Goal: Use online tool/utility: Utilize a website feature to perform a specific function

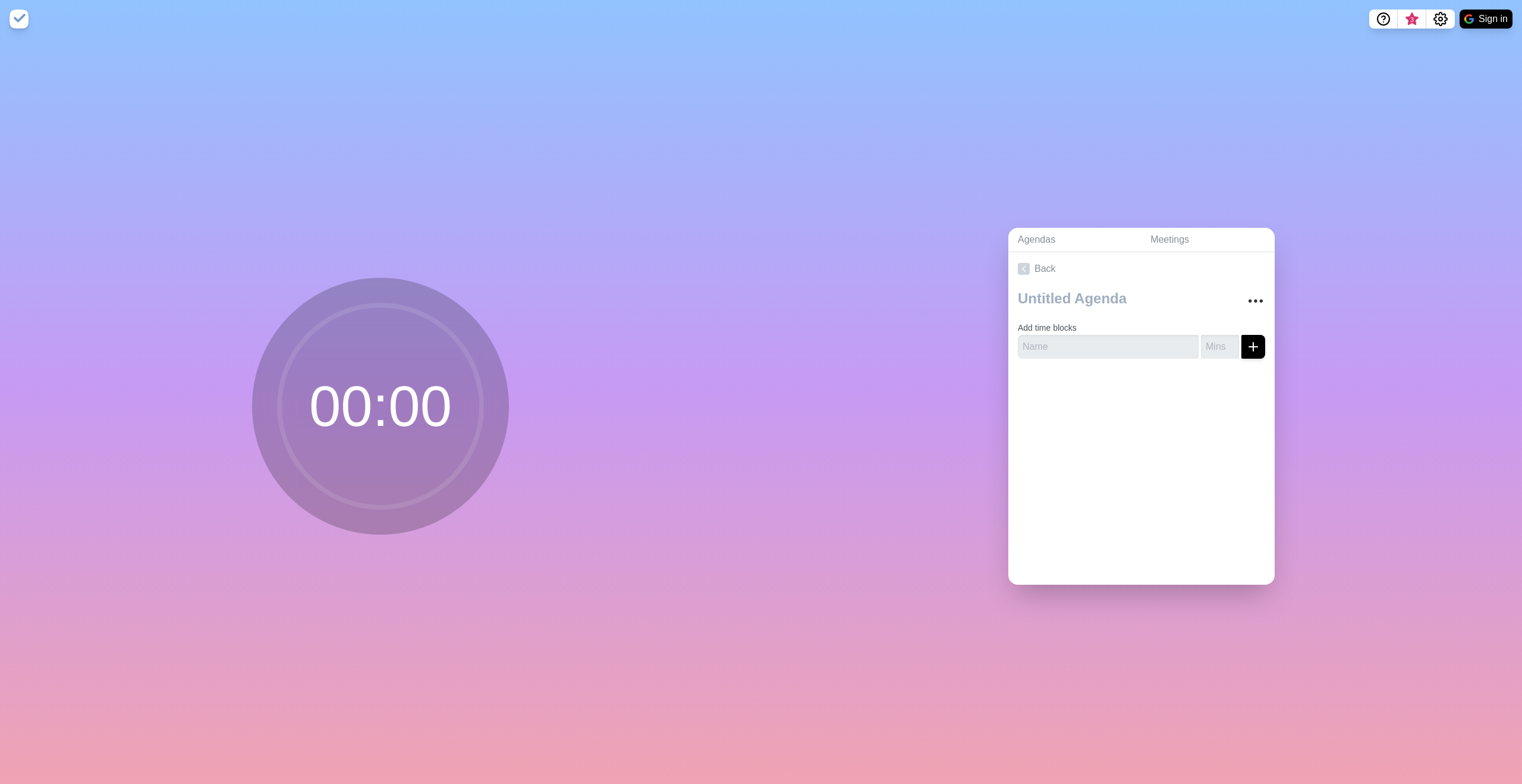
click at [443, 397] on circle at bounding box center [380, 406] width 202 height 202
click at [1095, 292] on textarea at bounding box center [1124, 299] width 221 height 26
click at [1074, 357] on div "Add time blocks" at bounding box center [1142, 327] width 266 height 83
click at [1075, 342] on input "text" at bounding box center [1108, 346] width 181 height 24
type input "Test 1"
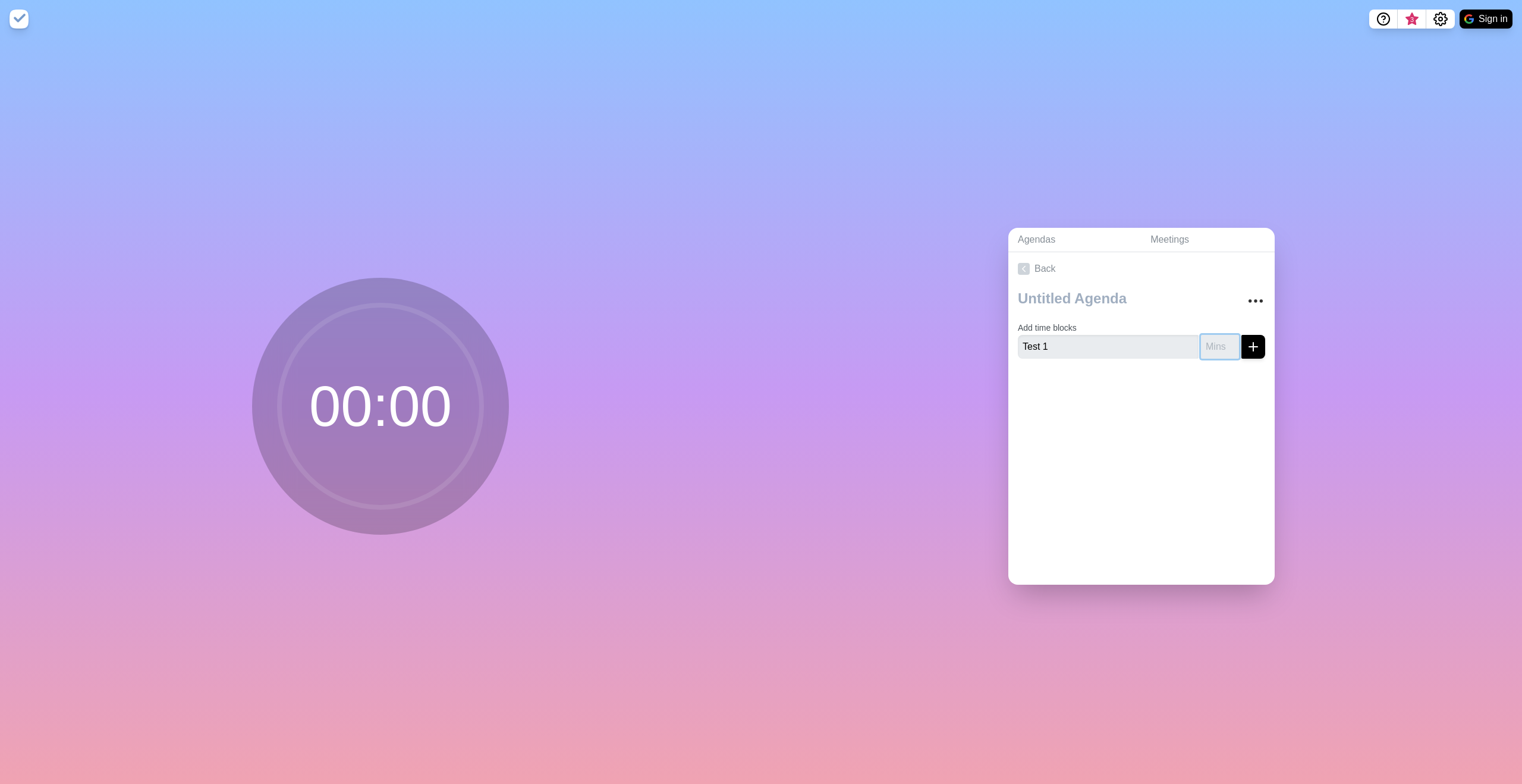
click at [1205, 346] on input "number" at bounding box center [1220, 346] width 38 height 24
type input "5"
type input "1"
click at [1243, 350] on button "submit" at bounding box center [1253, 346] width 24 height 24
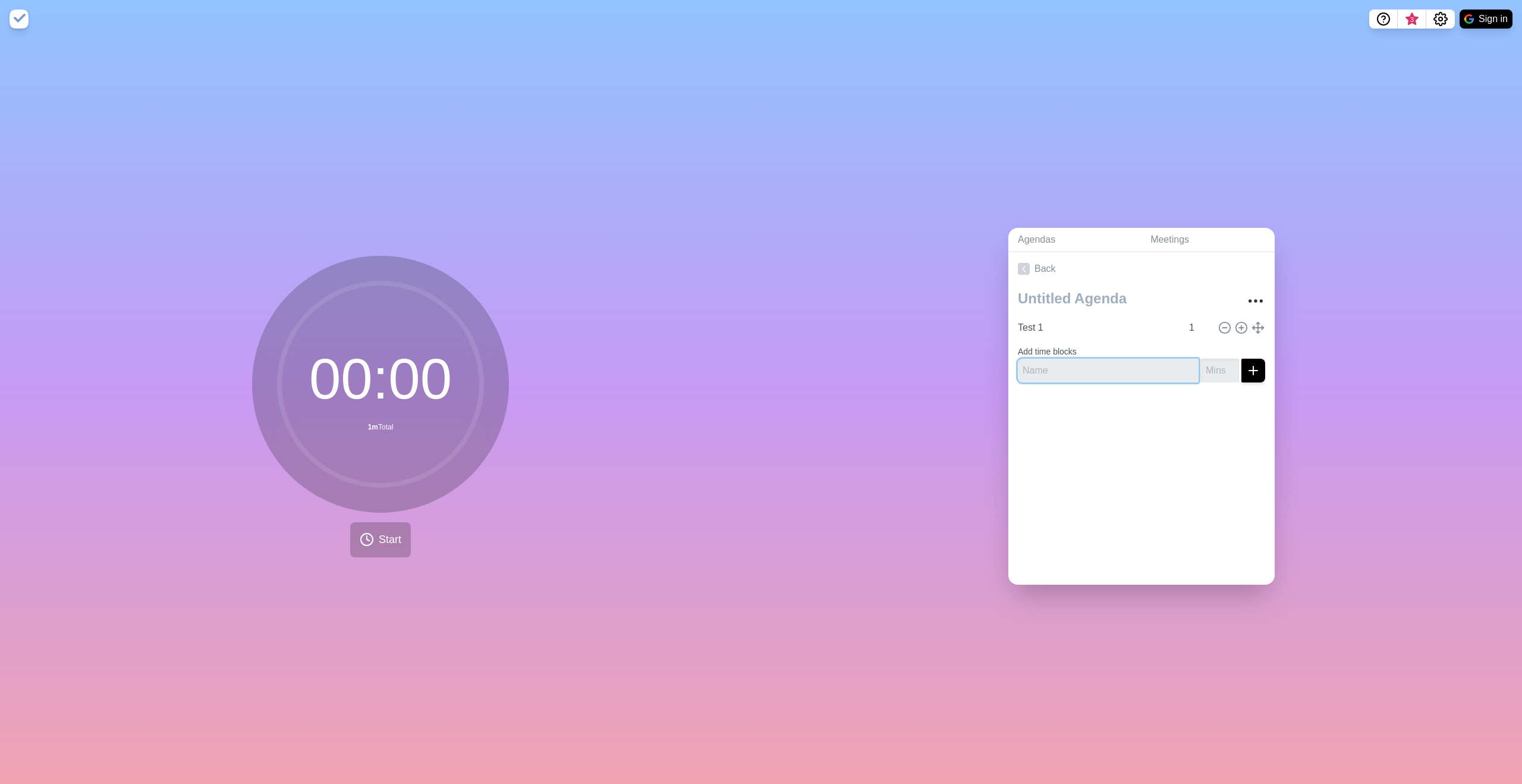
click at [1052, 370] on input "text" at bounding box center [1108, 370] width 181 height 24
type input "Test 2"
click at [1208, 365] on input "number" at bounding box center [1220, 370] width 38 height 24
type input "2"
click at [1246, 363] on icon "submit" at bounding box center [1253, 370] width 15 height 15
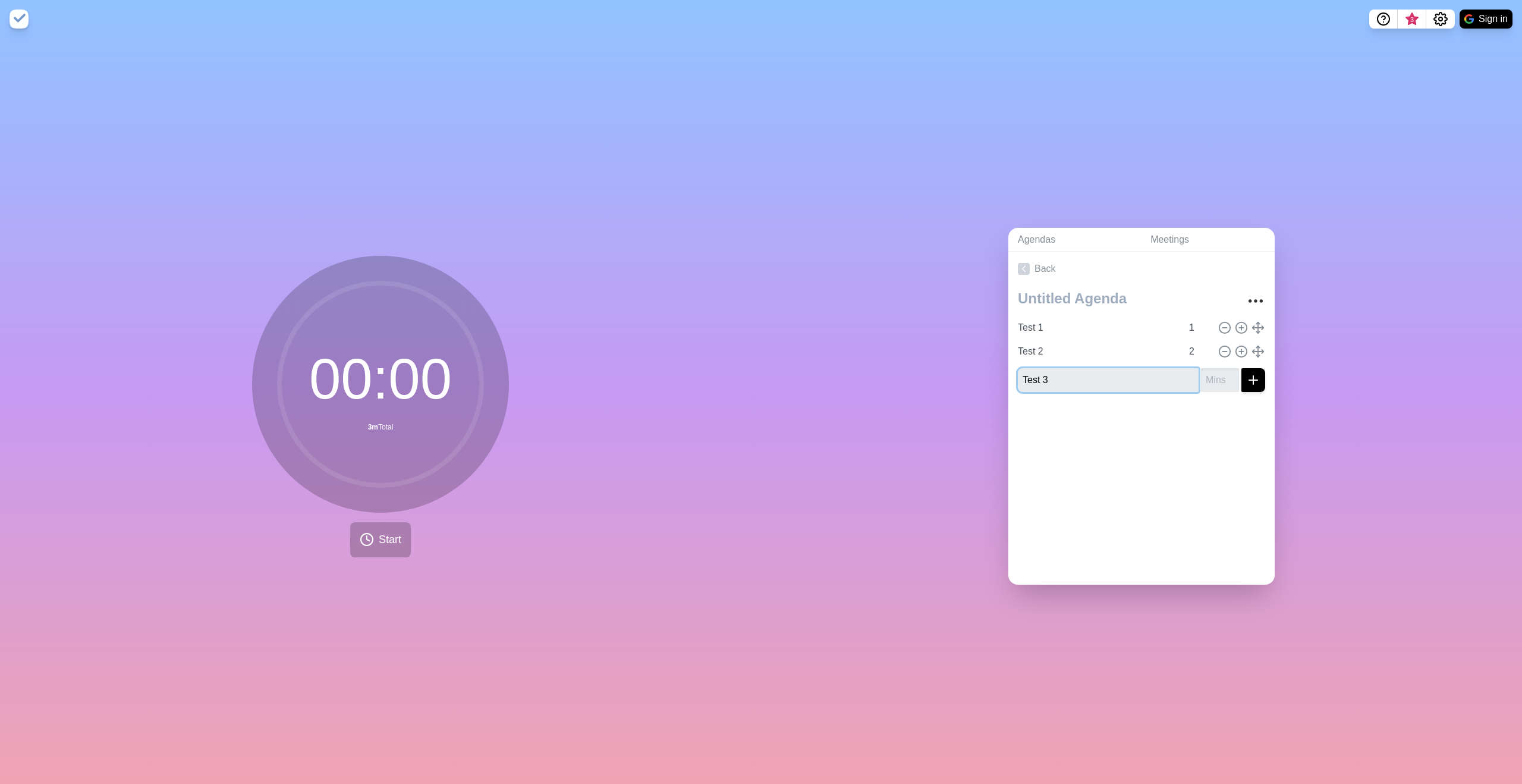
type input "Test 3"
click at [1206, 381] on input "number" at bounding box center [1220, 380] width 38 height 24
type input "1"
click at [1242, 382] on button "submit" at bounding box center [1253, 380] width 24 height 24
click at [1114, 398] on input "text" at bounding box center [1108, 404] width 181 height 24
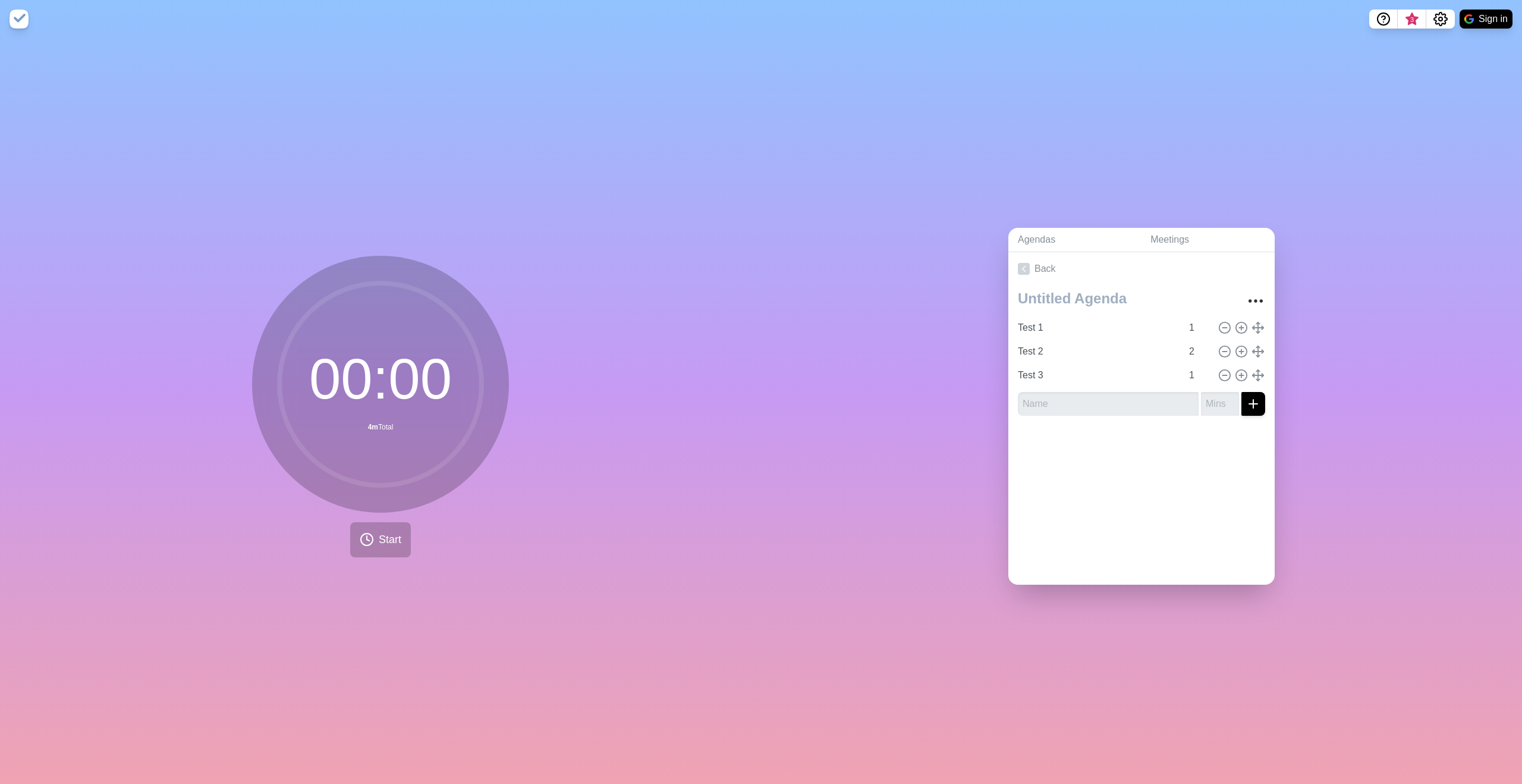
click at [1101, 484] on div "Back Test 1 1 Test 2 2 Test 3 1" at bounding box center [1142, 419] width 266 height 333
click at [1025, 264] on icon at bounding box center [1024, 269] width 12 height 12
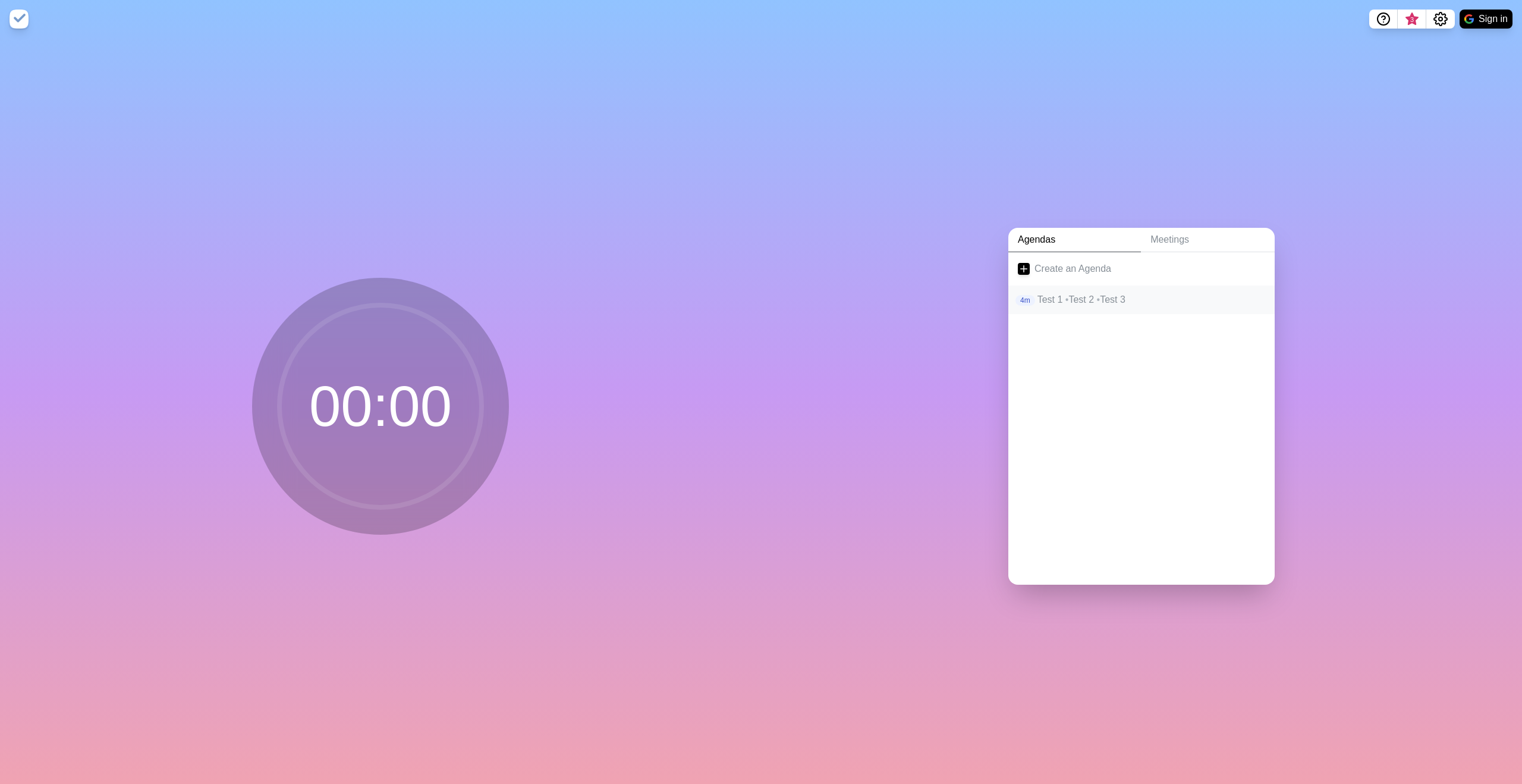
click at [1027, 295] on p "4m" at bounding box center [1025, 300] width 20 height 11
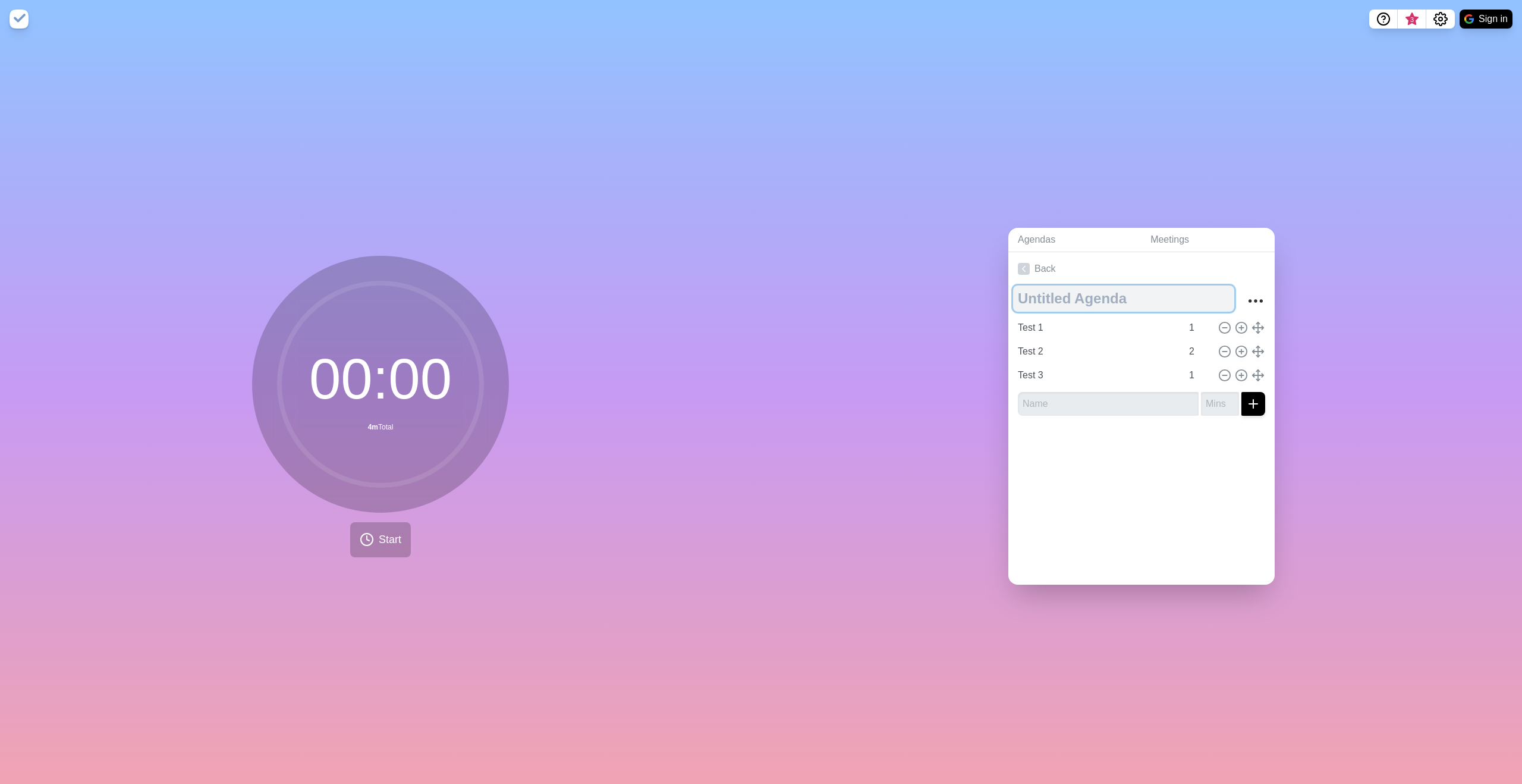
click at [1190, 302] on textarea at bounding box center [1124, 299] width 221 height 26
type textarea "This is a timer test"
click at [1240, 515] on div "Back This is a timer test Test 1 1 Test 2 2 Test 3 1" at bounding box center [1142, 419] width 266 height 333
click at [1247, 294] on icon "More" at bounding box center [1256, 301] width 19 height 19
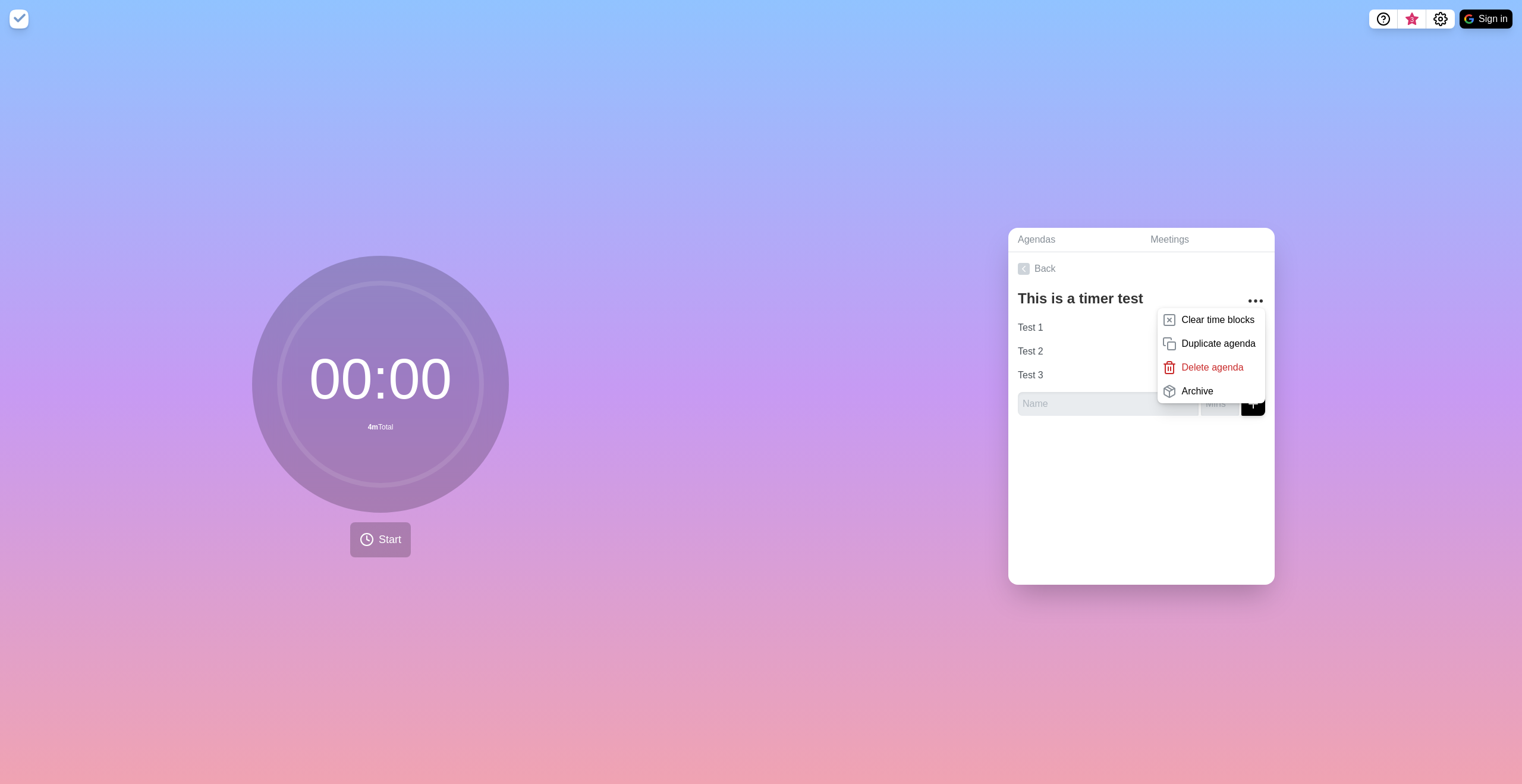
click at [1204, 488] on div "Back This is a timer test Clear time blocks Duplicate agenda Delete agenda Arch…" at bounding box center [1142, 419] width 266 height 333
click at [357, 542] on button "Start" at bounding box center [380, 539] width 61 height 35
click at [1159, 233] on link "Meetings" at bounding box center [1208, 240] width 134 height 25
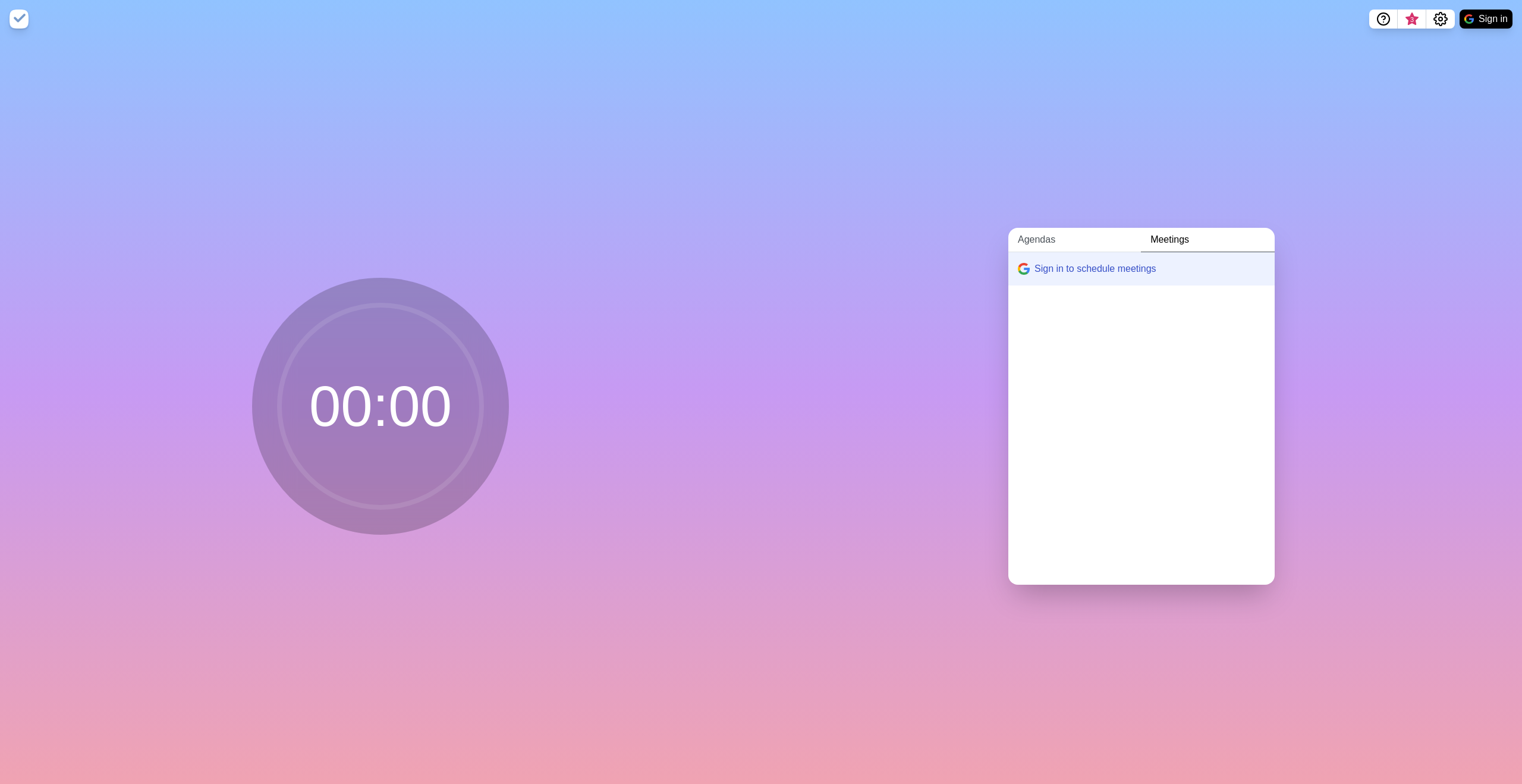
click at [1020, 242] on link "Agendas" at bounding box center [1074, 240] width 132 height 25
click at [1029, 301] on h2 "This is a timer test" at bounding box center [1142, 301] width 247 height 18
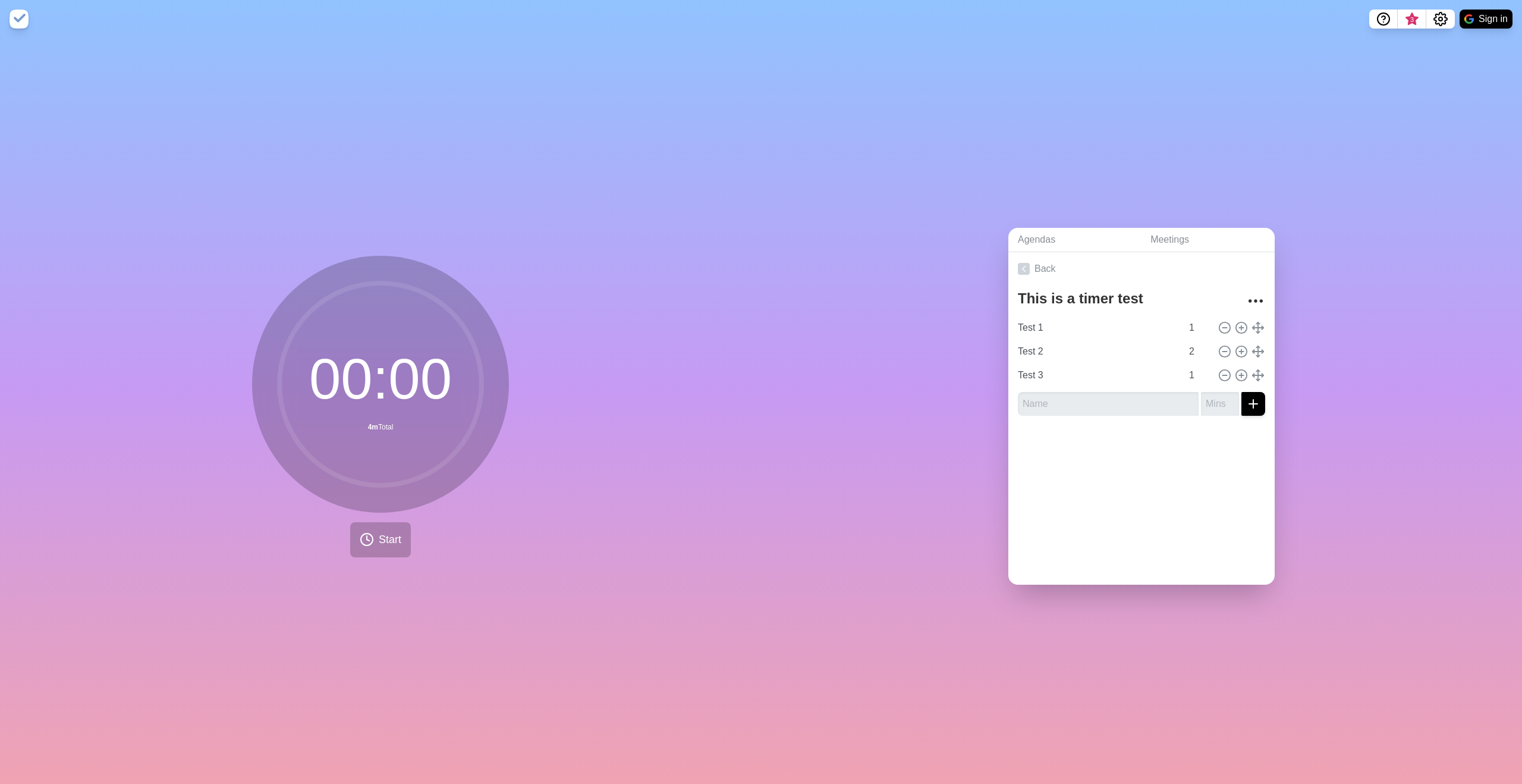
click at [349, 309] on circle at bounding box center [380, 384] width 202 height 202
click at [1444, 21] on icon "Settings" at bounding box center [1441, 19] width 15 height 15
click at [1431, 37] on div "Preferences" at bounding box center [1404, 45] width 103 height 24
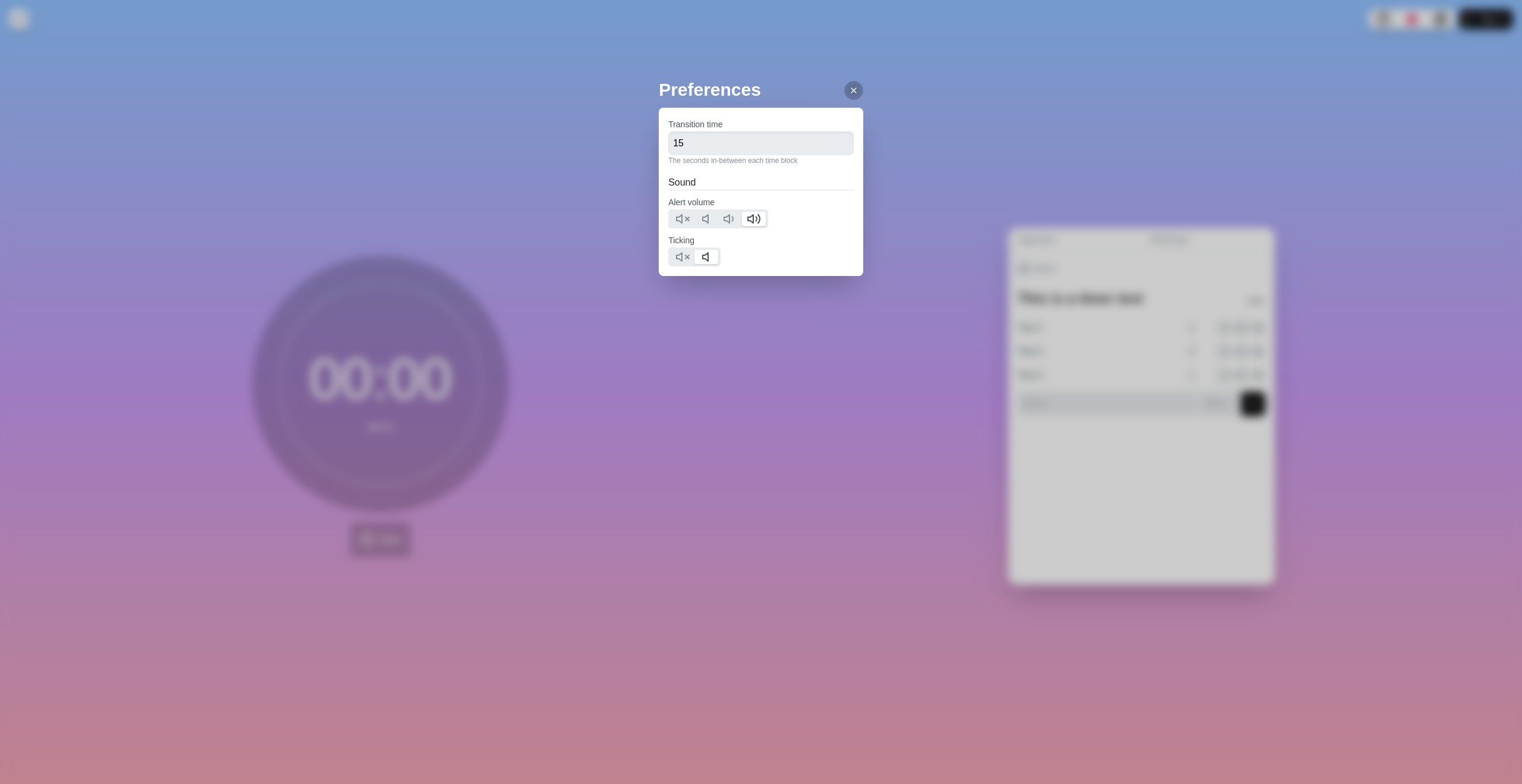
click at [919, 173] on div "Preferences Transition time 15 The seconds in-between each time block Sound Ale…" at bounding box center [761, 392] width 1522 height 784
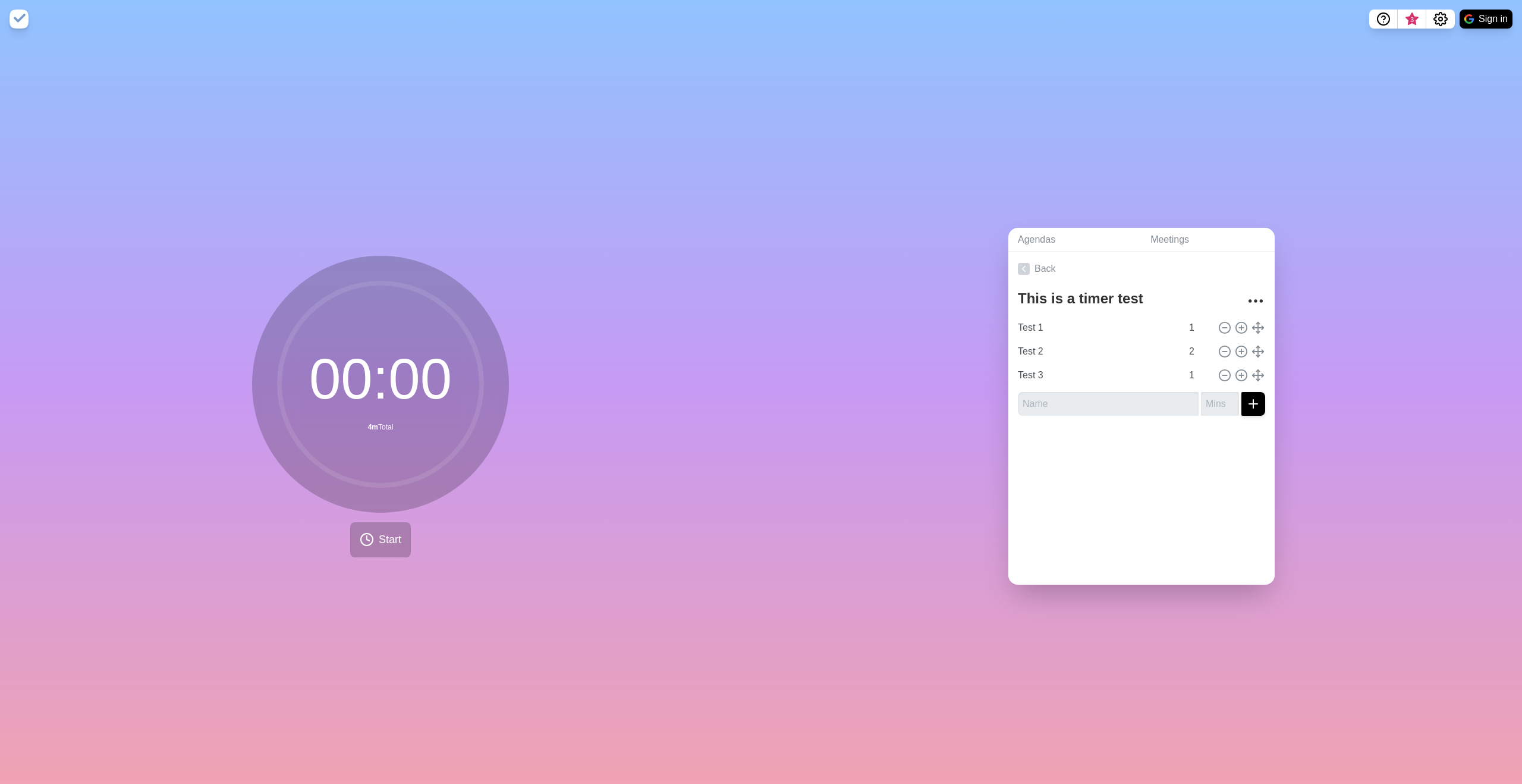
click at [21, 20] on img at bounding box center [19, 19] width 19 height 19
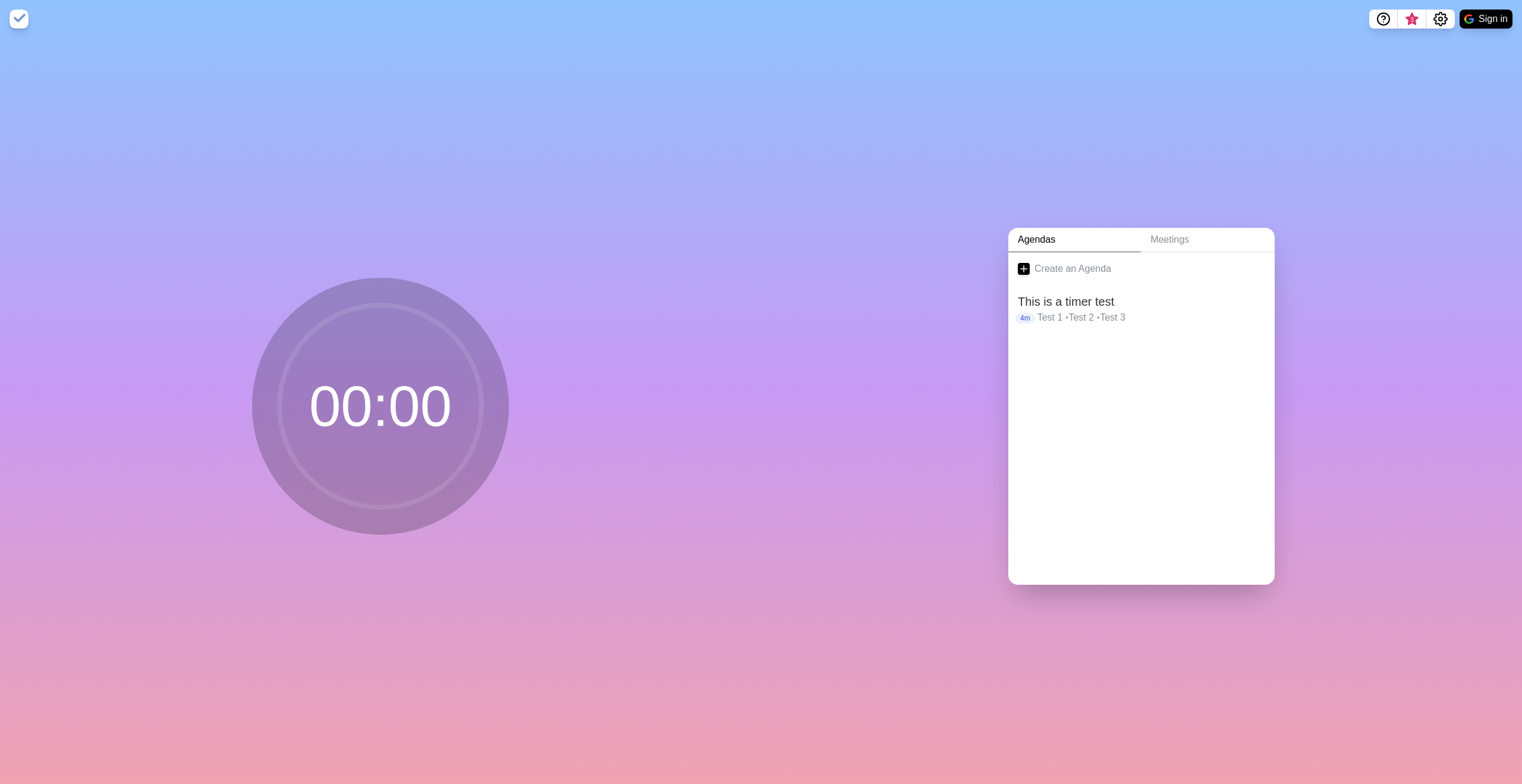
click at [21, 20] on img at bounding box center [19, 19] width 19 height 19
